Goal: Task Accomplishment & Management: Use online tool/utility

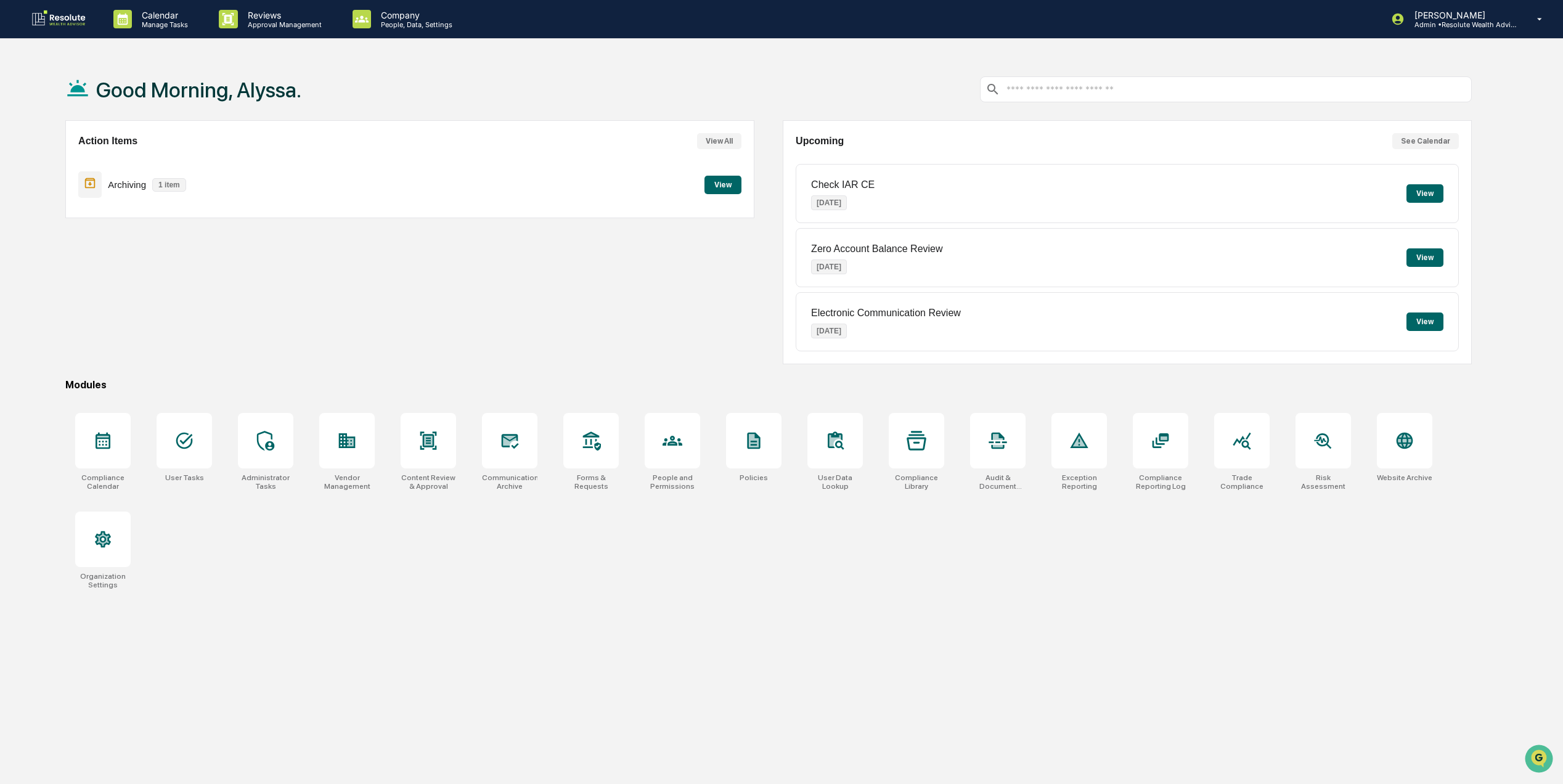
click at [731, 187] on button "View" at bounding box center [723, 185] width 37 height 19
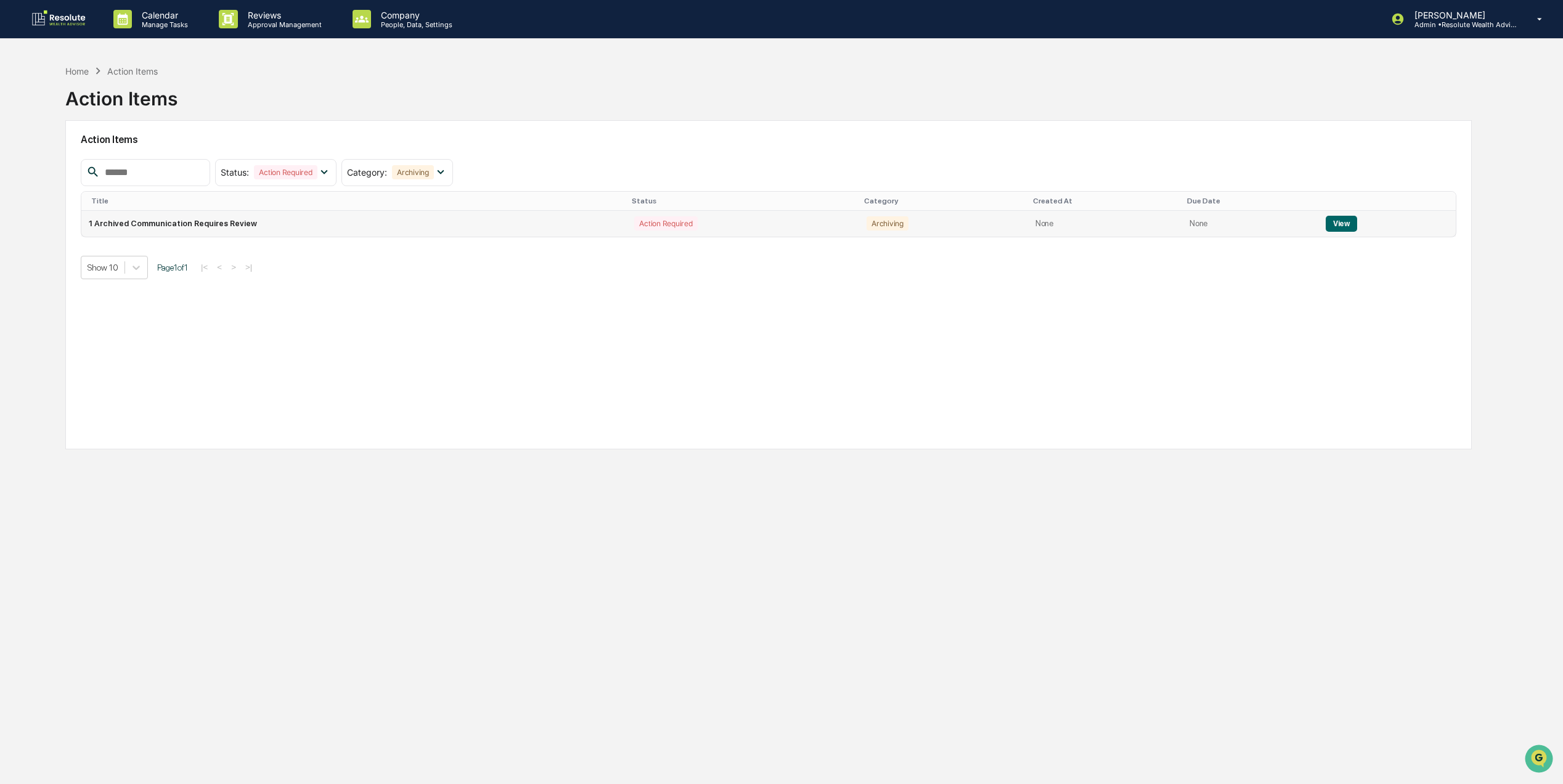
click at [183, 222] on td "1 Archived Communication Requires Review" at bounding box center [353, 223] width 545 height 26
click at [1334, 227] on button "View" at bounding box center [1342, 223] width 32 height 16
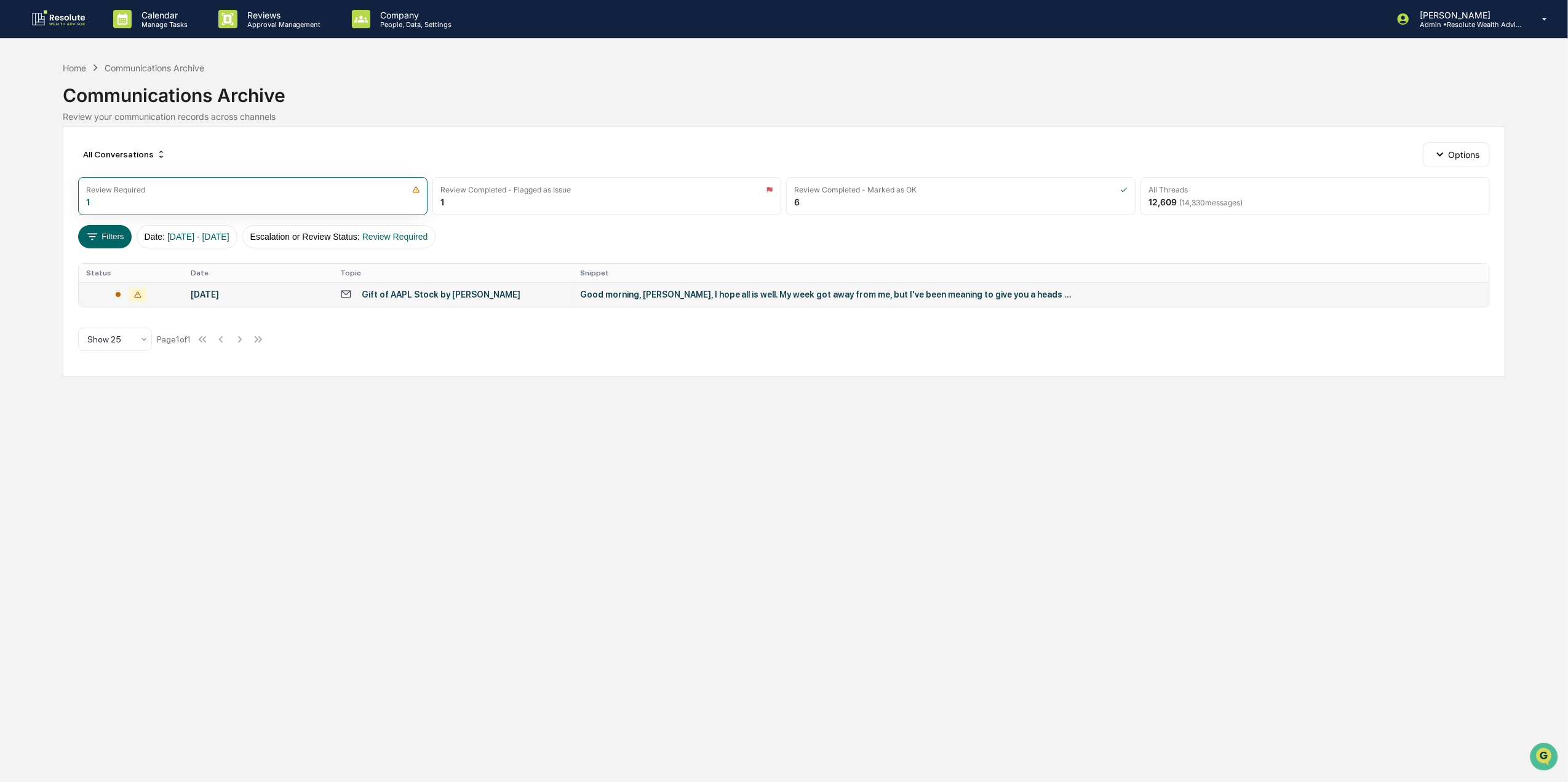
click at [617, 291] on div "Good morning, [PERSON_NAME], I hope all is well. My week got away from me, but …" at bounding box center [826, 294] width 492 height 10
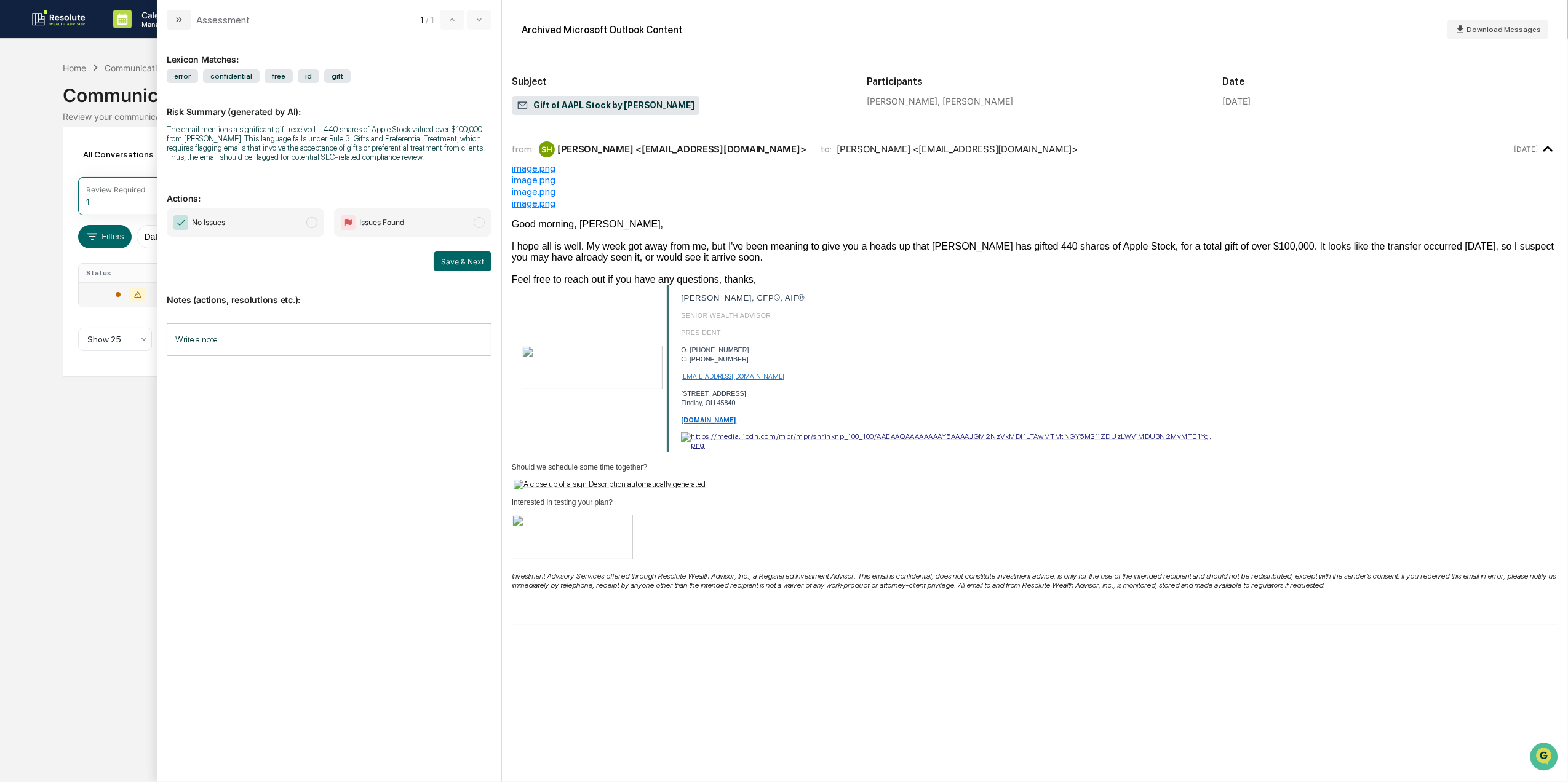
click at [296, 332] on input "Write a note..." at bounding box center [330, 340] width 325 height 33
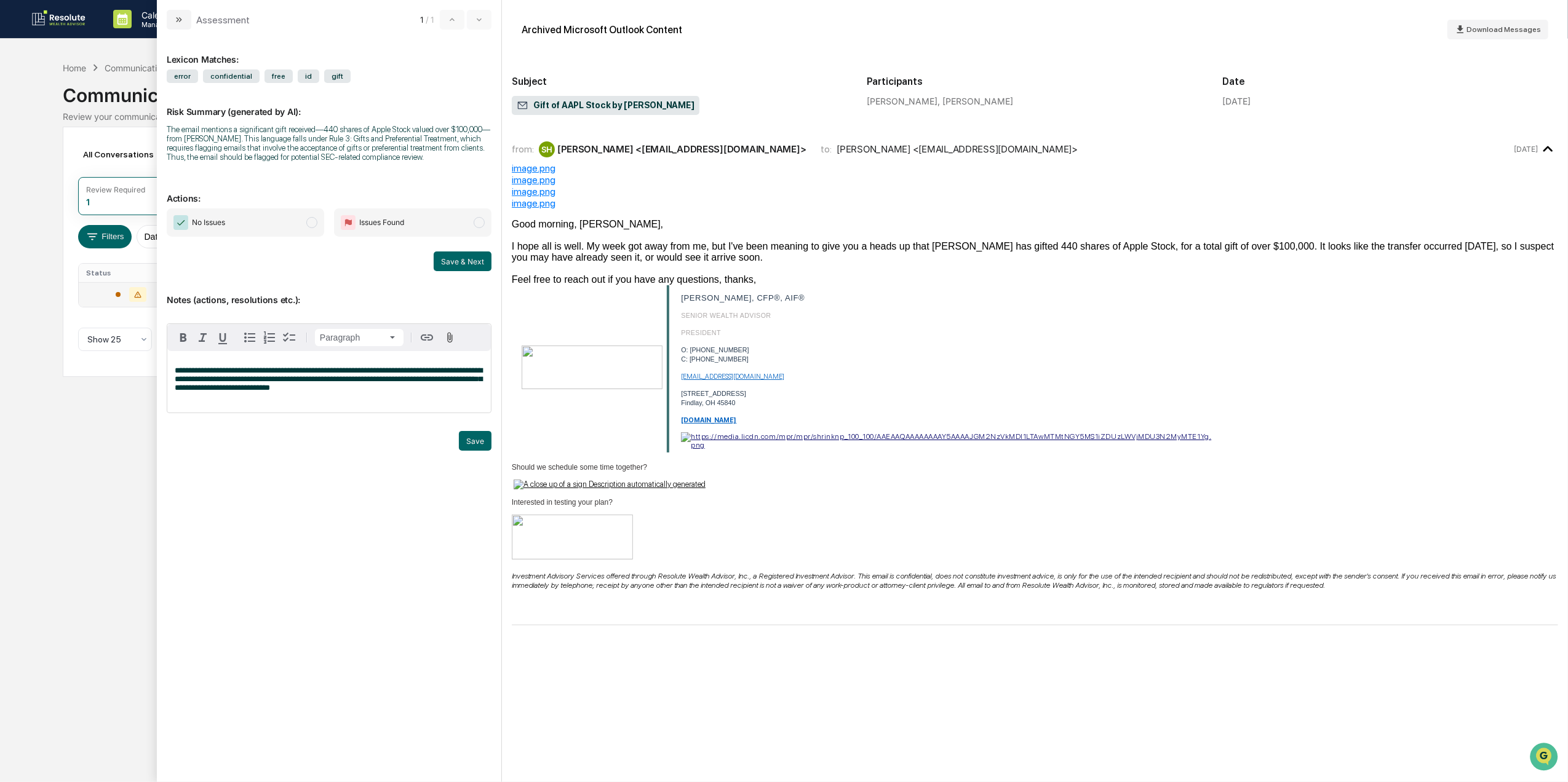
click at [197, 384] on span "**********" at bounding box center [328, 379] width 308 height 25
drag, startPoint x: 483, startPoint y: 445, endPoint x: 321, endPoint y: 512, distance: 175.3
click at [321, 512] on div "**********" at bounding box center [330, 398] width 325 height 718
click at [308, 224] on span "modal" at bounding box center [312, 222] width 11 height 11
click at [484, 439] on button "Save" at bounding box center [475, 440] width 33 height 20
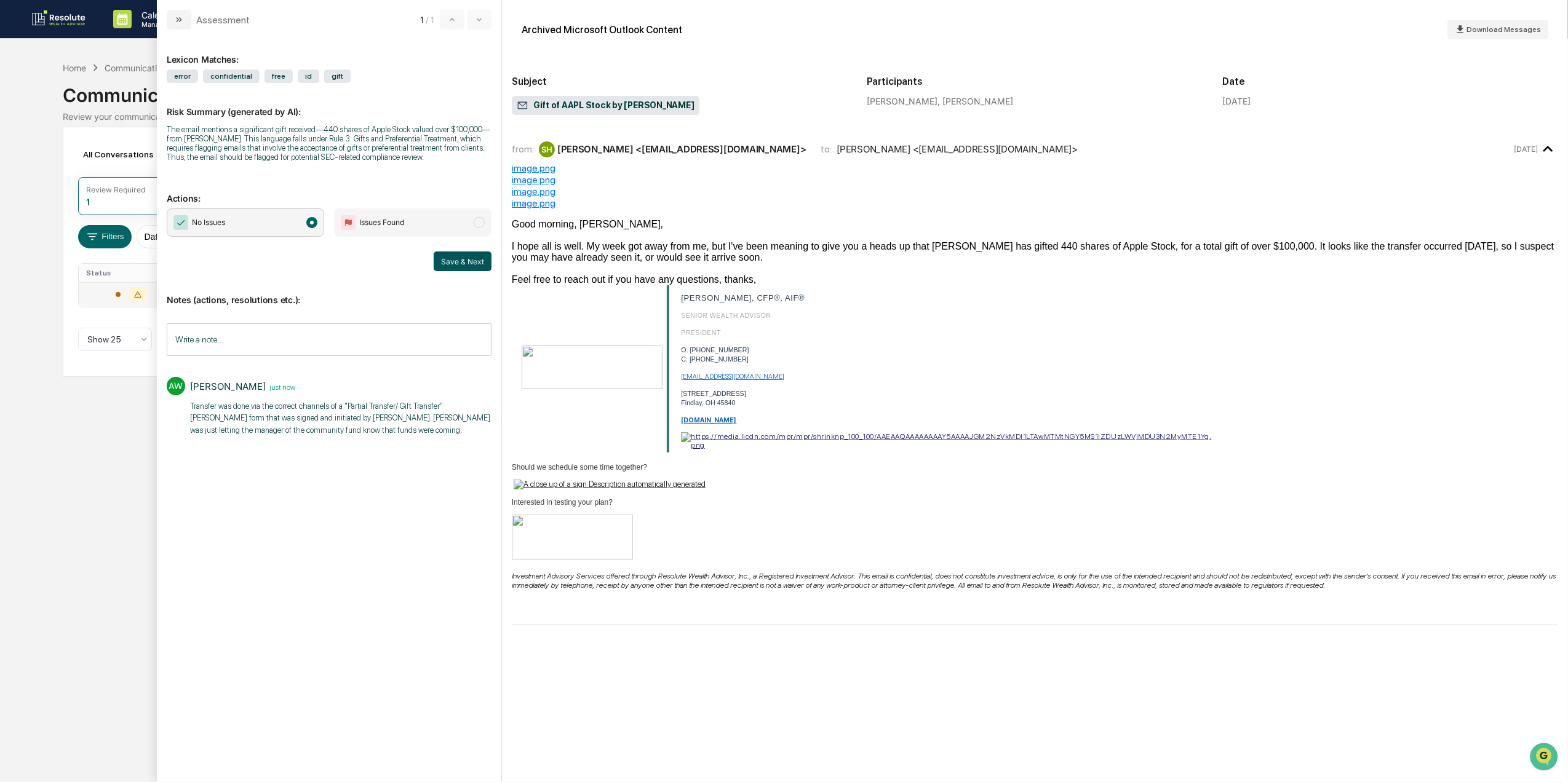
click at [471, 254] on button "Save & Next" at bounding box center [462, 261] width 58 height 20
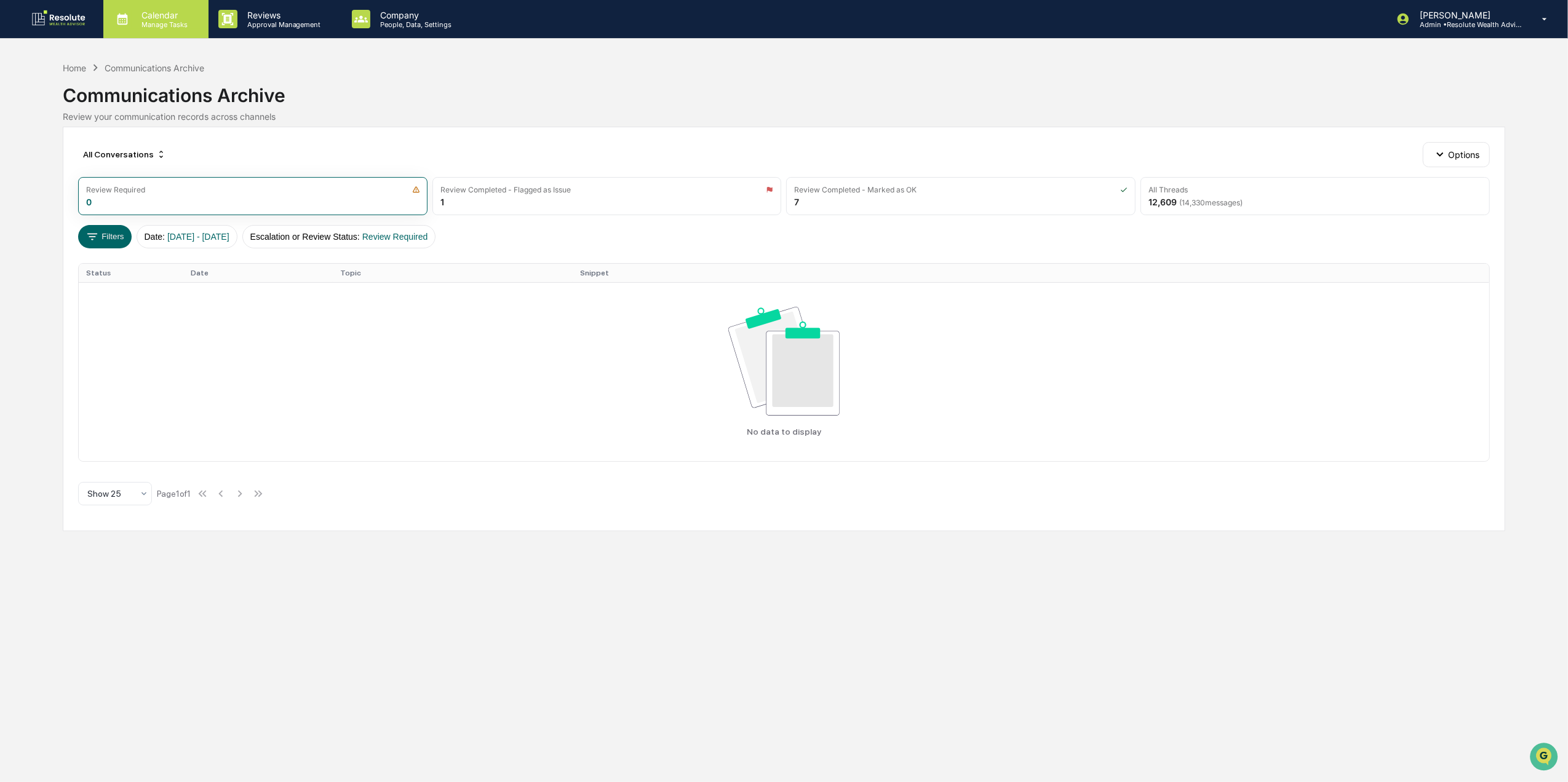
click at [128, 15] on icon at bounding box center [122, 19] width 19 height 19
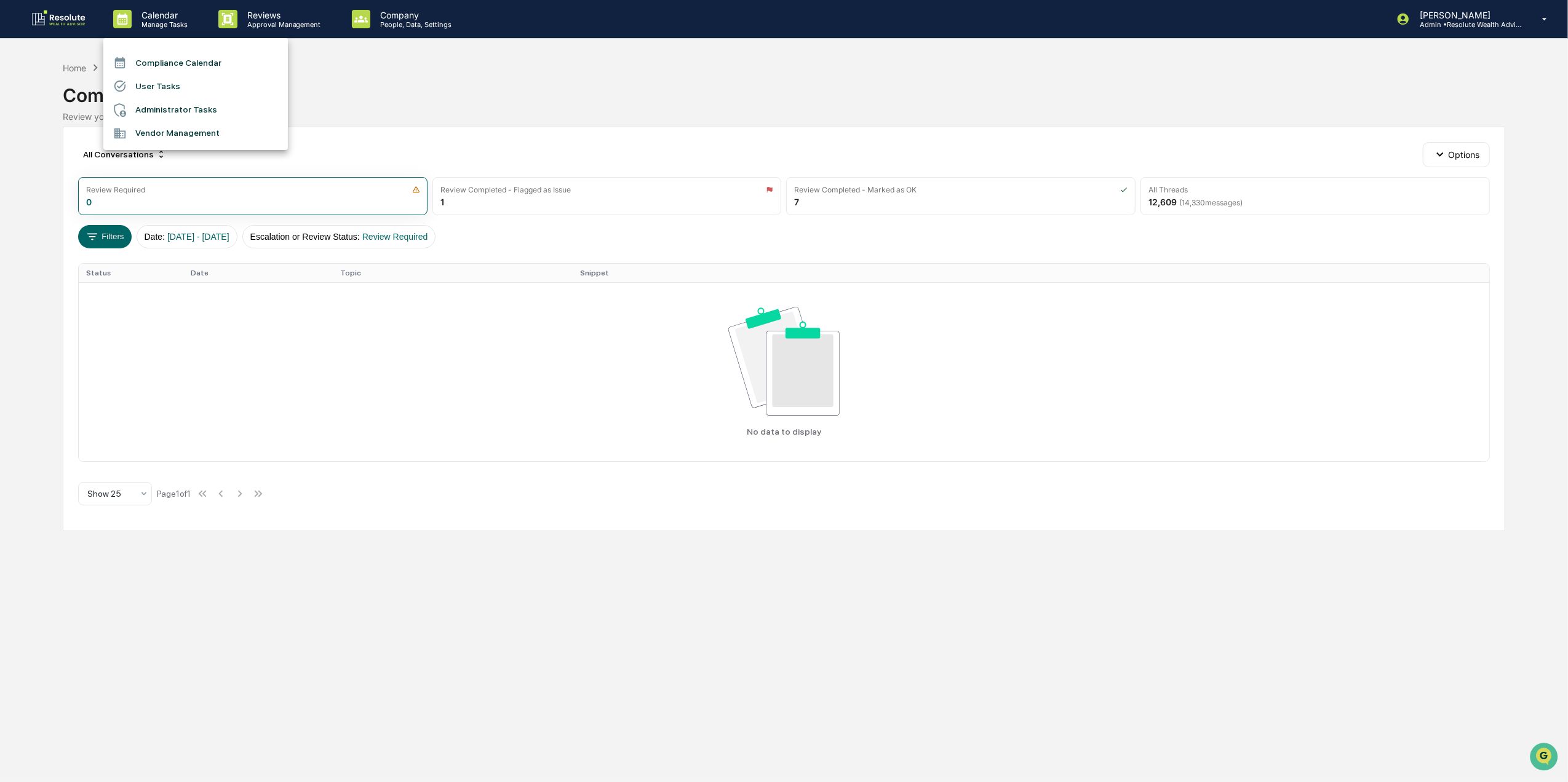
click at [342, 133] on div at bounding box center [784, 391] width 1568 height 782
